Goal: Information Seeking & Learning: Learn about a topic

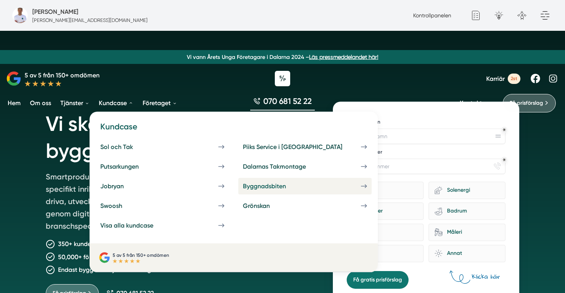
click at [243, 183] on div "Byggnadsbiten" at bounding box center [274, 185] width 62 height 7
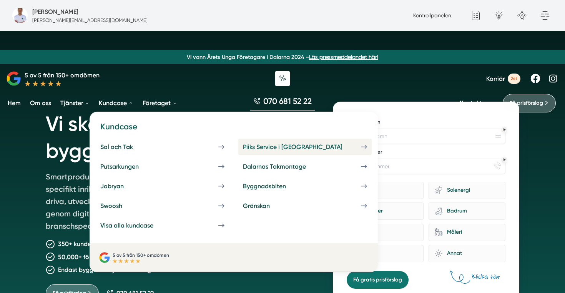
click at [245, 151] on link "Piiks Service i [GEOGRAPHIC_DATA]" at bounding box center [304, 146] width 133 height 17
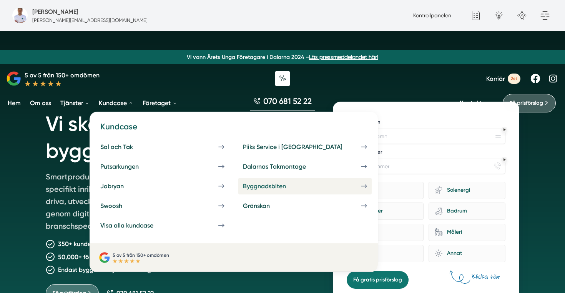
click at [243, 185] on div "Byggnadsbiten" at bounding box center [274, 185] width 62 height 7
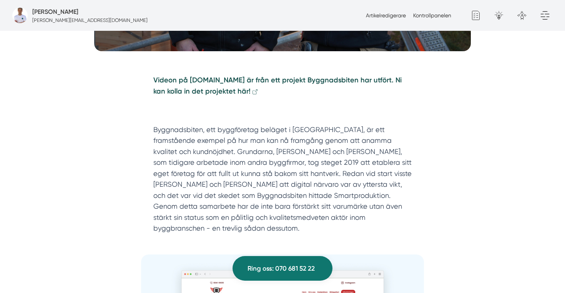
scroll to position [380, 0]
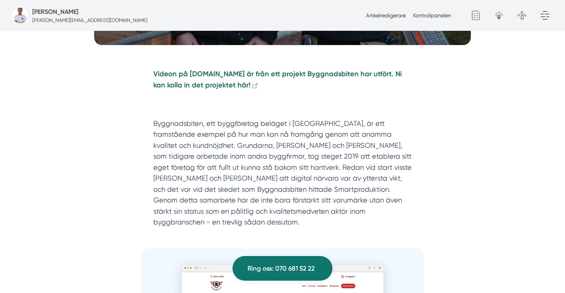
click at [215, 73] on strong "Videon på [DOMAIN_NAME] är från ett projekt Byggnadsbiten har utfört. Ni kan ko…" at bounding box center [277, 80] width 248 height 20
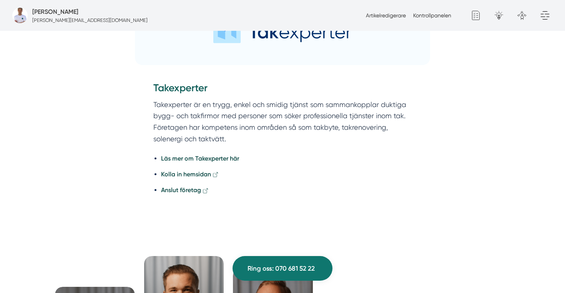
scroll to position [1679, 0]
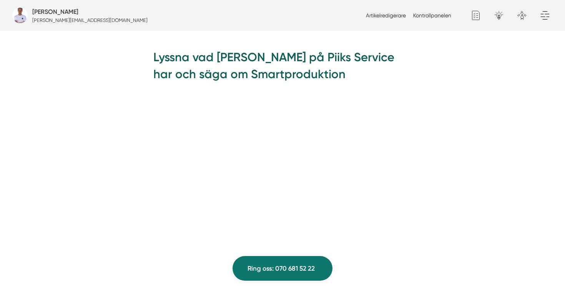
scroll to position [711, 0]
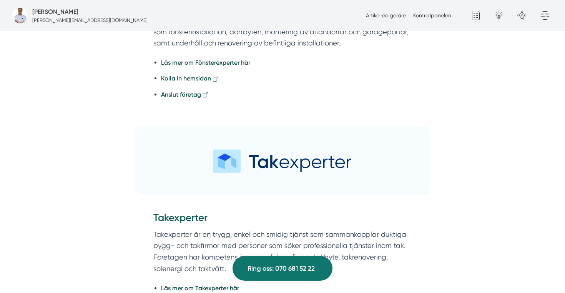
scroll to position [1609, 0]
